Goal: Task Accomplishment & Management: Complete application form

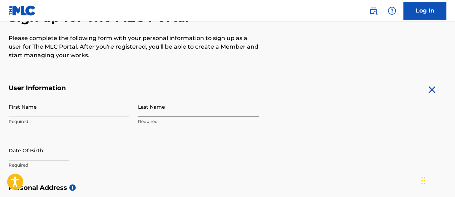
scroll to position [84, 0]
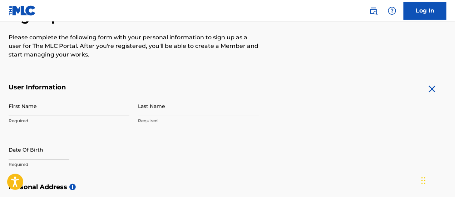
click at [47, 106] on input "First Name" at bounding box center [69, 106] width 121 height 20
type input "[PERSON_NAME]"
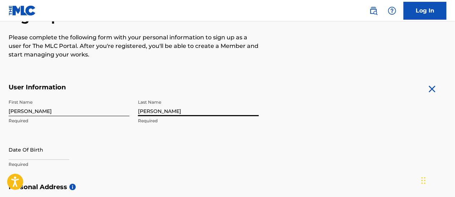
type input "[PERSON_NAME]"
select select "8"
select select "2025"
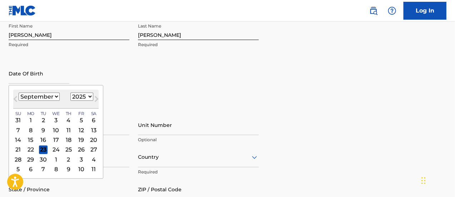
scroll to position [162, 0]
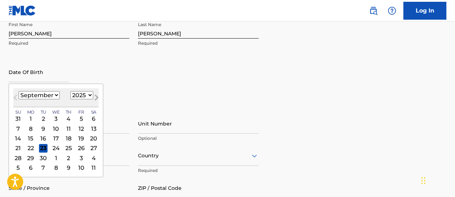
click at [91, 94] on button "Next Month" at bounding box center [96, 98] width 11 height 11
select select "9"
click at [87, 94] on select "1899 1900 1901 1902 1903 1904 1905 1906 1907 1908 1909 1910 1911 1912 1913 1914…" at bounding box center [81, 95] width 23 height 8
select select "1998"
click at [70, 91] on select "1899 1900 1901 1902 1903 1904 1905 1906 1907 1908 1909 1910 1911 1912 1913 1914…" at bounding box center [81, 95] width 23 height 8
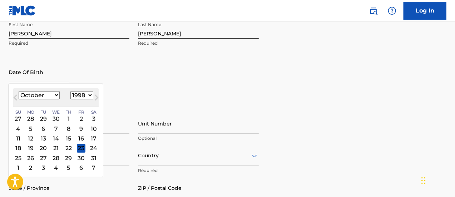
click at [53, 97] on select "January February March April May June July August September October November De…" at bounding box center [39, 95] width 41 height 8
select select "7"
click at [19, 91] on select "January February March April May June July August September October November De…" at bounding box center [39, 95] width 41 height 8
click at [56, 146] on div "19" at bounding box center [56, 148] width 9 height 9
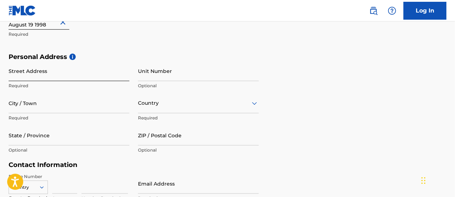
scroll to position [216, 0]
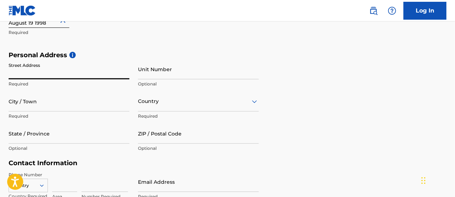
click at [55, 74] on input "Street Address" at bounding box center [69, 69] width 121 height 20
type input "[STREET_ADDRESS]"
type input "Royal Oak"
type input "[GEOGRAPHIC_DATA]"
type input "MI"
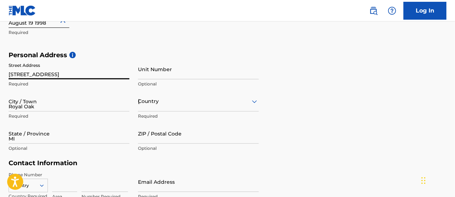
type input "48067"
type input "989"
type input "4304839"
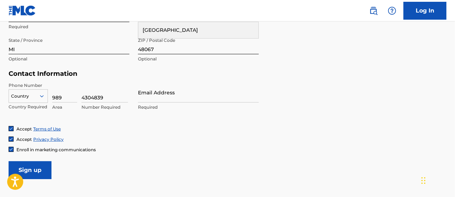
scroll to position [311, 0]
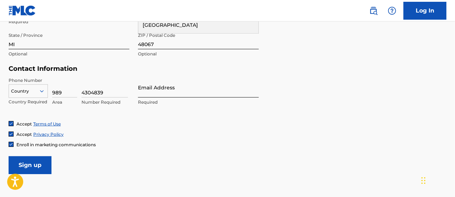
click at [170, 90] on input "Email Address" at bounding box center [198, 87] width 121 height 20
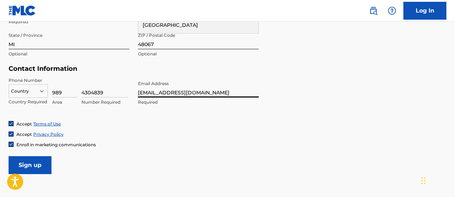
type input "[EMAIL_ADDRESS][DOMAIN_NAME]"
click at [328, 98] on form "User Information First Name [PERSON_NAME] Required Last Name [PERSON_NAME] Requ…" at bounding box center [228, 15] width 438 height 317
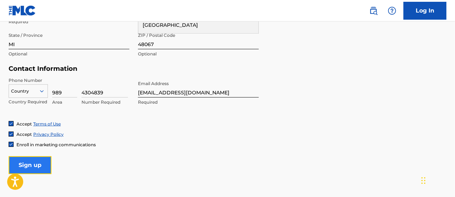
click at [34, 163] on input "Sign up" at bounding box center [30, 165] width 43 height 18
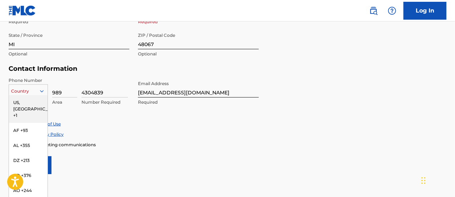
scroll to position [316, 0]
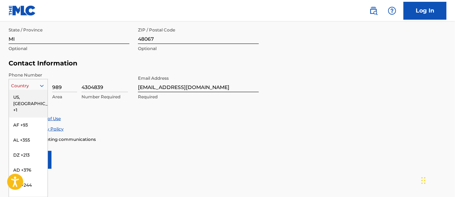
click at [44, 90] on div "216 results available. Use Up and Down to choose options, press Enter to select…" at bounding box center [28, 84] width 39 height 11
click at [28, 98] on div "US, [GEOGRAPHIC_DATA] +1" at bounding box center [28, 104] width 39 height 28
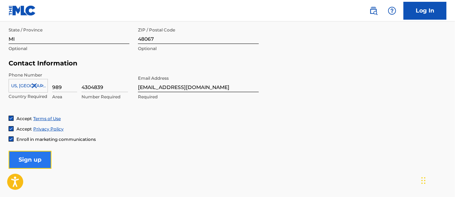
click at [35, 155] on input "Sign up" at bounding box center [30, 160] width 43 height 18
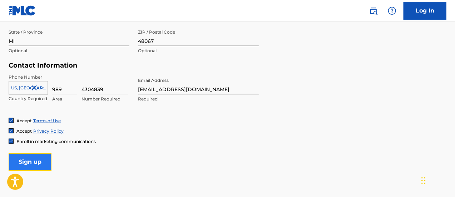
click at [30, 159] on input "Sign up" at bounding box center [30, 162] width 43 height 18
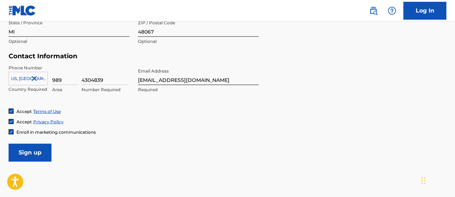
scroll to position [362, 0]
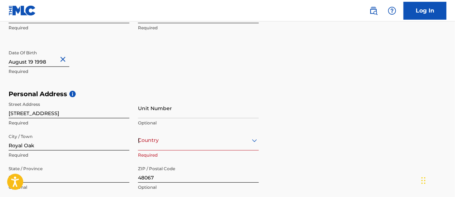
click at [168, 142] on div "Country [GEOGRAPHIC_DATA]" at bounding box center [198, 140] width 121 height 20
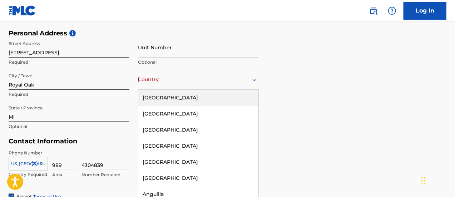
click at [163, 99] on div "[GEOGRAPHIC_DATA]" at bounding box center [198, 98] width 120 height 16
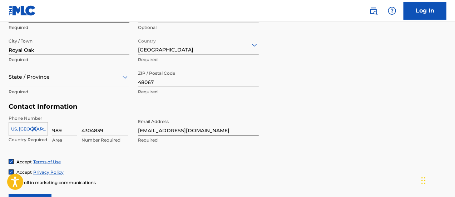
scroll to position [273, 0]
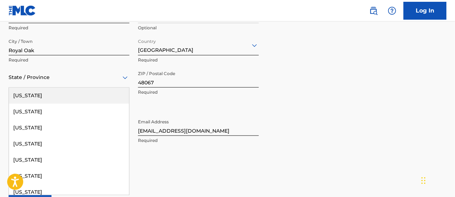
click at [69, 81] on div at bounding box center [69, 77] width 121 height 9
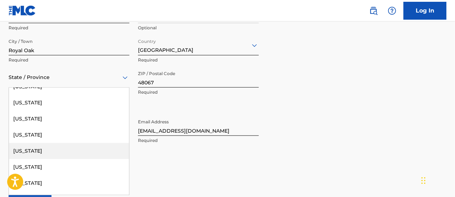
scroll to position [363, 0]
click at [38, 117] on div "[US_STATE]" at bounding box center [69, 119] width 120 height 16
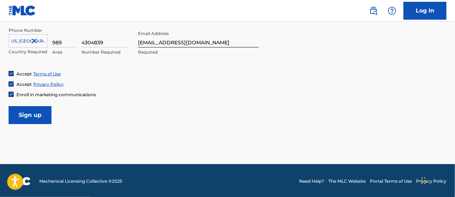
scroll to position [362, 0]
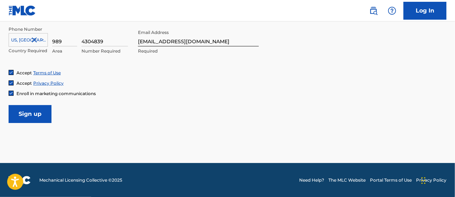
click at [23, 112] on input "Sign up" at bounding box center [30, 114] width 43 height 18
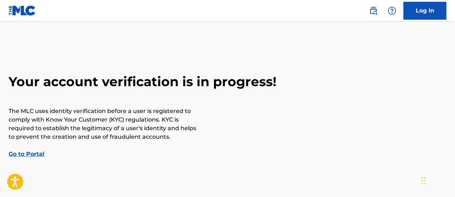
scroll to position [36, 0]
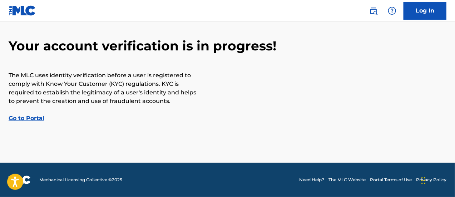
click at [33, 117] on link "Go to Portal" at bounding box center [27, 118] width 36 height 7
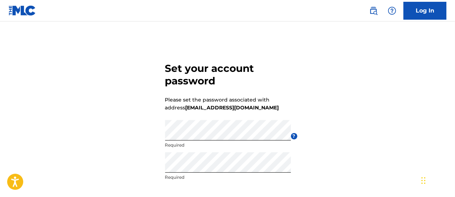
click at [375, 127] on div "Set your account password Please set the password associated with address [EMAI…" at bounding box center [227, 139] width 455 height 200
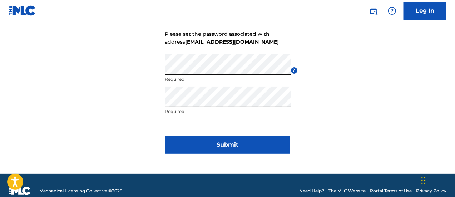
scroll to position [77, 0]
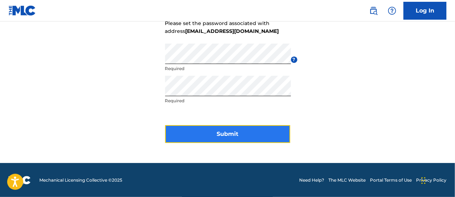
click at [240, 132] on button "Submit" at bounding box center [227, 134] width 125 height 18
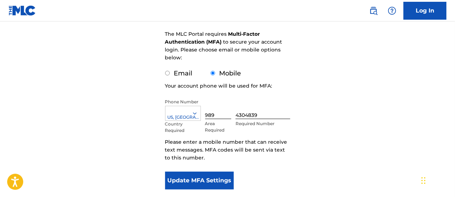
scroll to position [147, 0]
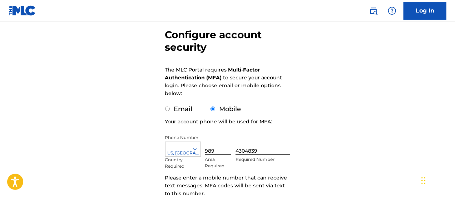
click at [311, 124] on div "Configure account security The MLC Portal requires Multi-Factor Authentication …" at bounding box center [227, 110] width 455 height 270
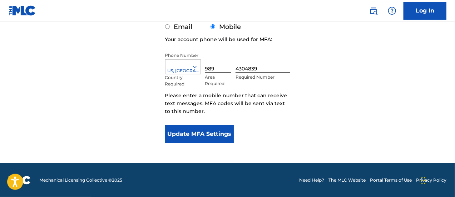
scroll to position [146, 0]
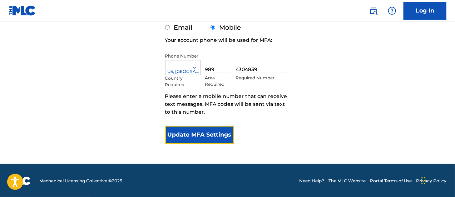
click at [211, 132] on button "Update MFA Settings" at bounding box center [199, 135] width 69 height 18
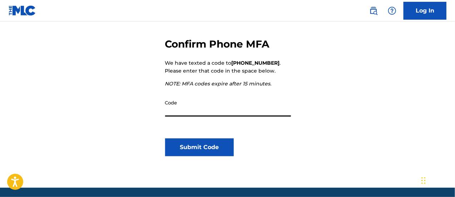
scroll to position [89, 0]
click at [206, 111] on input "Code" at bounding box center [228, 106] width 126 height 20
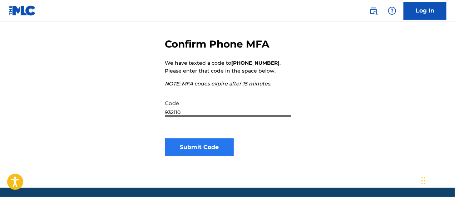
type input "932110"
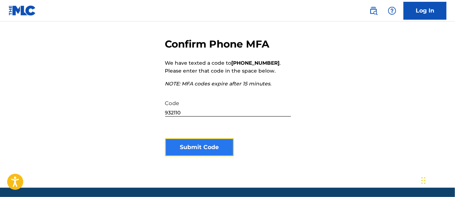
click at [197, 147] on button "Submit Code" at bounding box center [199, 147] width 69 height 18
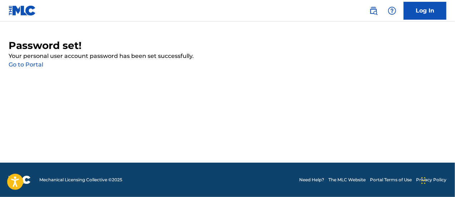
click at [34, 63] on link "Go to Portal" at bounding box center [26, 64] width 35 height 7
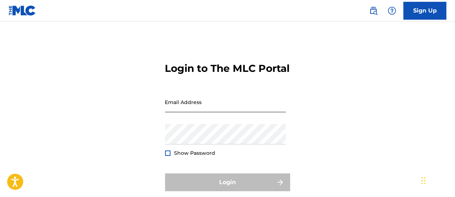
click at [194, 112] on input "Email Address" at bounding box center [225, 102] width 121 height 20
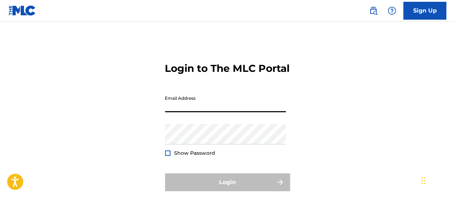
type input "[EMAIL_ADDRESS][DOMAIN_NAME]"
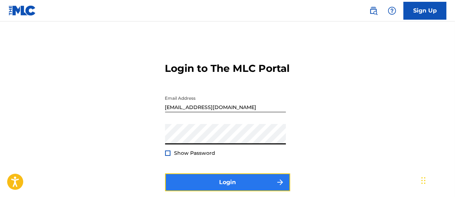
click at [214, 189] on button "Login" at bounding box center [227, 183] width 125 height 18
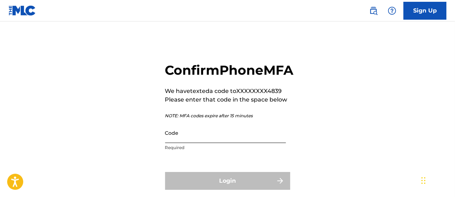
click at [203, 143] on input "Code" at bounding box center [225, 133] width 121 height 20
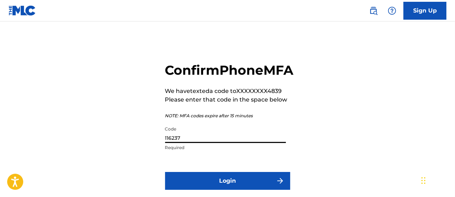
type input "116237"
click at [165, 172] on button "Login" at bounding box center [227, 181] width 125 height 18
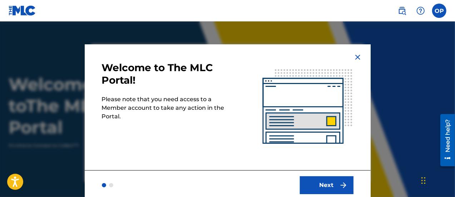
scroll to position [2, 0]
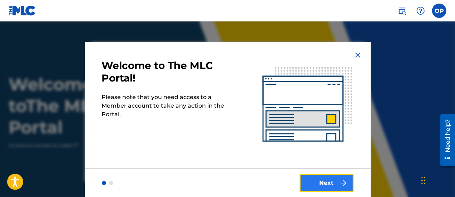
click at [321, 178] on button "Next" at bounding box center [327, 183] width 54 height 18
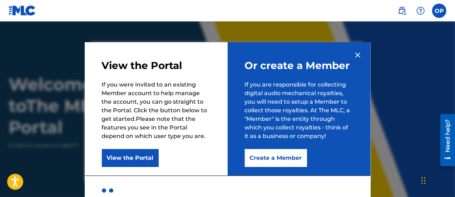
scroll to position [10, 0]
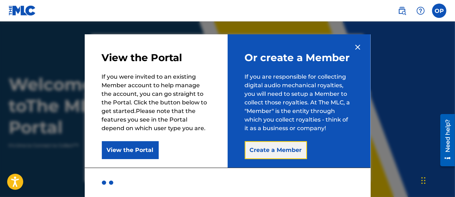
click at [282, 149] on button "Create a Member" at bounding box center [276, 150] width 62 height 18
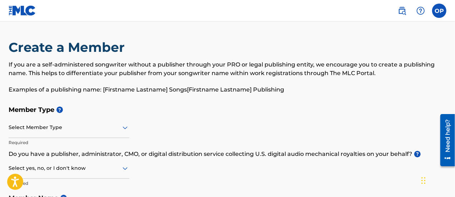
click at [46, 129] on div "Select Member Type" at bounding box center [69, 128] width 121 height 20
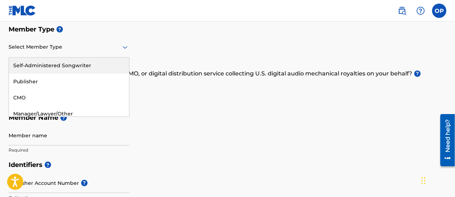
click at [57, 62] on div "Self-Administered Songwriter" at bounding box center [69, 66] width 120 height 16
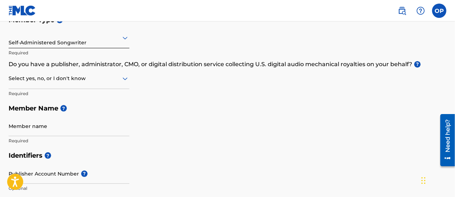
scroll to position [93, 0]
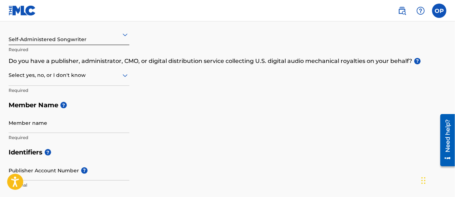
click at [101, 78] on div at bounding box center [69, 75] width 121 height 9
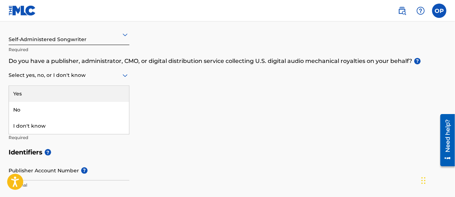
click at [170, 85] on div "Member Type ? Self-Administered Songwriter Required Do you have a publisher, ad…" at bounding box center [228, 77] width 438 height 136
click at [74, 76] on div at bounding box center [69, 75] width 121 height 9
click at [53, 92] on div "Yes" at bounding box center [69, 94] width 120 height 16
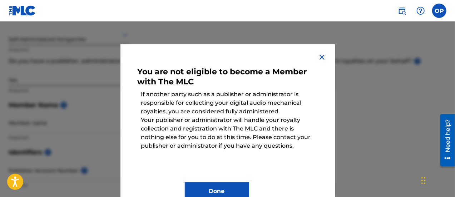
scroll to position [20, 0]
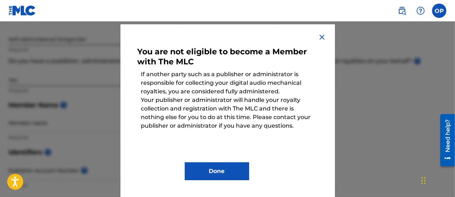
click at [322, 38] on img at bounding box center [322, 37] width 9 height 9
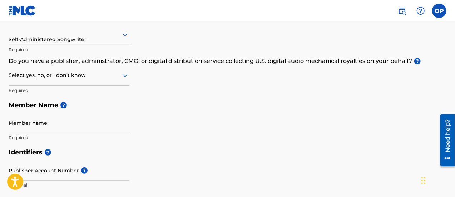
click at [71, 75] on div at bounding box center [69, 75] width 121 height 9
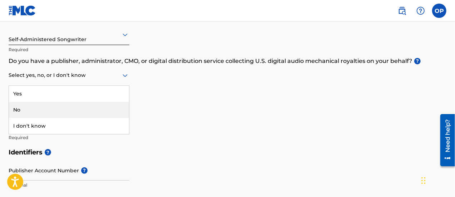
click at [37, 107] on div "No" at bounding box center [69, 110] width 120 height 16
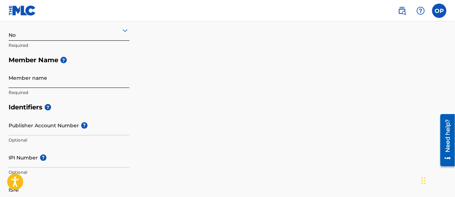
scroll to position [139, 0]
drag, startPoint x: 40, startPoint y: 82, endPoint x: 44, endPoint y: 83, distance: 4.5
click at [40, 82] on input "Member name" at bounding box center [69, 77] width 121 height 20
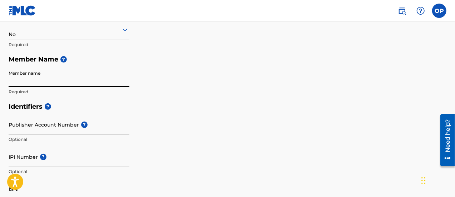
type input "Owen Postma"
type input "[STREET_ADDRESS]"
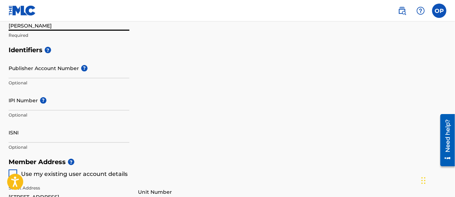
scroll to position [199, 0]
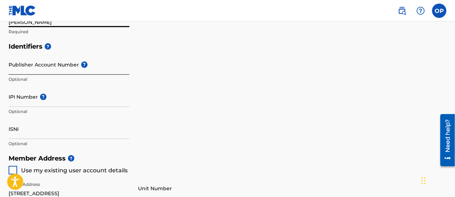
click at [45, 68] on input "Publisher Account Number ?" at bounding box center [69, 64] width 121 height 20
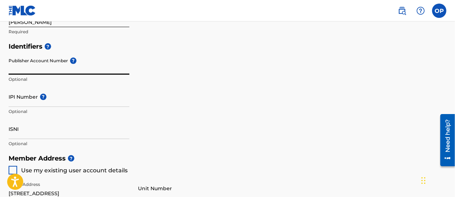
click at [273, 87] on div "Identifiers ? Publisher Account Number ? Optional IPI Number ? Optional ISNI Op…" at bounding box center [228, 95] width 438 height 112
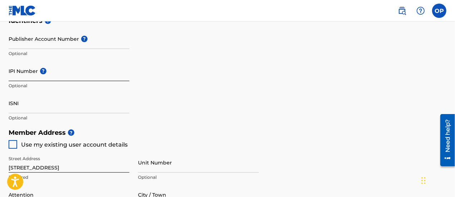
scroll to position [227, 0]
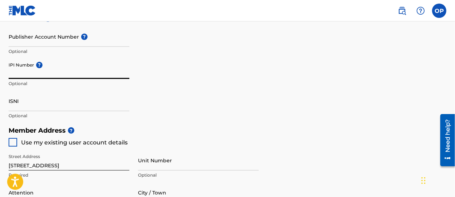
click at [46, 73] on input "IPI Number ?" at bounding box center [69, 69] width 121 height 20
click at [264, 106] on div "Identifiers ? Publisher Account Number ? Optional IPI Number ? 00179485603 Inva…" at bounding box center [228, 67] width 438 height 112
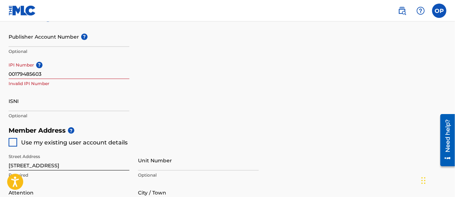
click at [16, 74] on input "00179485603" at bounding box center [69, 69] width 121 height 20
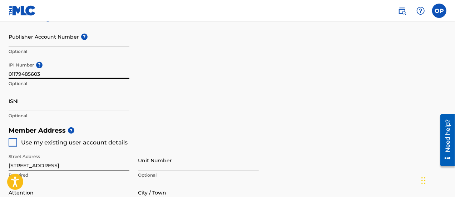
type input "01179485603"
click at [240, 70] on div "Identifiers ? Publisher Account Number ? Optional IPI Number ? 01179485603 Opti…" at bounding box center [228, 67] width 438 height 112
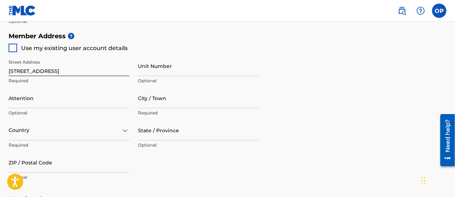
scroll to position [322, 0]
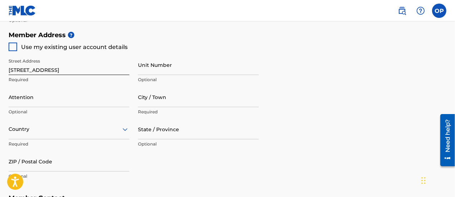
click at [16, 48] on div at bounding box center [13, 47] width 9 height 9
type input "Royal Oak"
type input "48067"
type input "989"
type input "4304839"
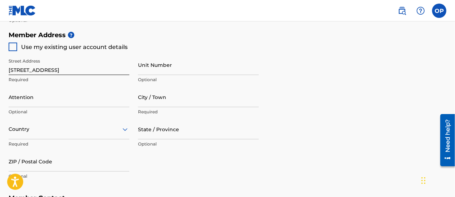
type input "[EMAIL_ADDRESS][DOMAIN_NAME]"
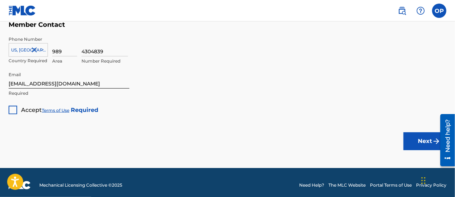
scroll to position [501, 0]
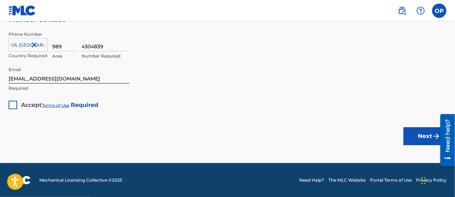
click at [11, 105] on div at bounding box center [13, 105] width 9 height 9
click at [409, 134] on button "Next" at bounding box center [425, 136] width 43 height 18
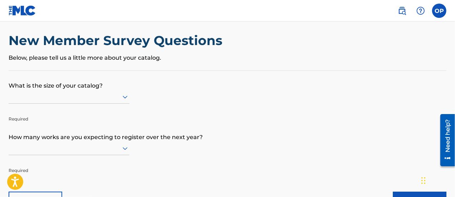
click at [105, 103] on div at bounding box center [69, 97] width 121 height 14
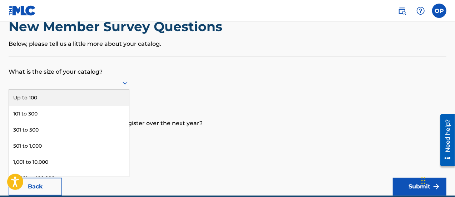
click at [95, 97] on div "Up to 100" at bounding box center [69, 98] width 120 height 16
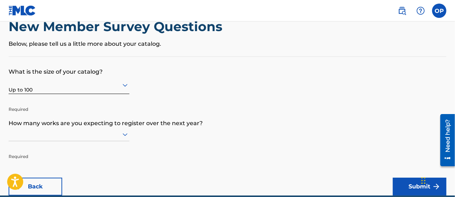
scroll to position [53, 0]
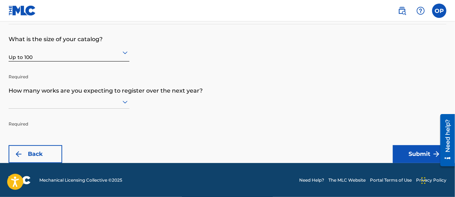
click at [118, 101] on div at bounding box center [69, 102] width 121 height 14
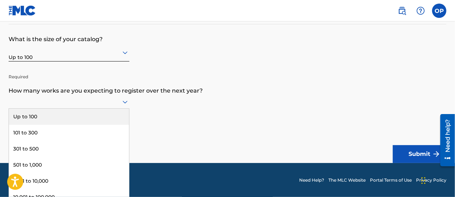
scroll to position [72, 0]
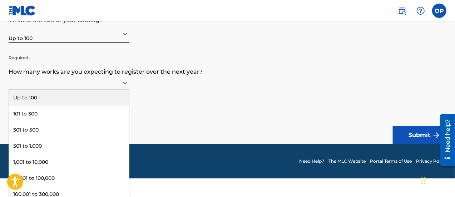
click at [58, 99] on div "Up to 100" at bounding box center [69, 98] width 120 height 16
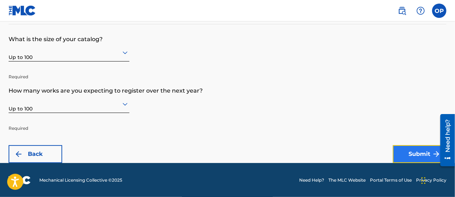
click at [408, 152] on button "Submit" at bounding box center [420, 154] width 54 height 18
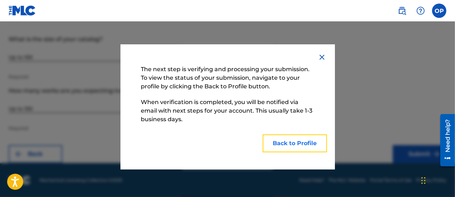
click at [306, 145] on button "Back to Profile" at bounding box center [295, 144] width 64 height 18
